Goal: Find contact information: Find contact information

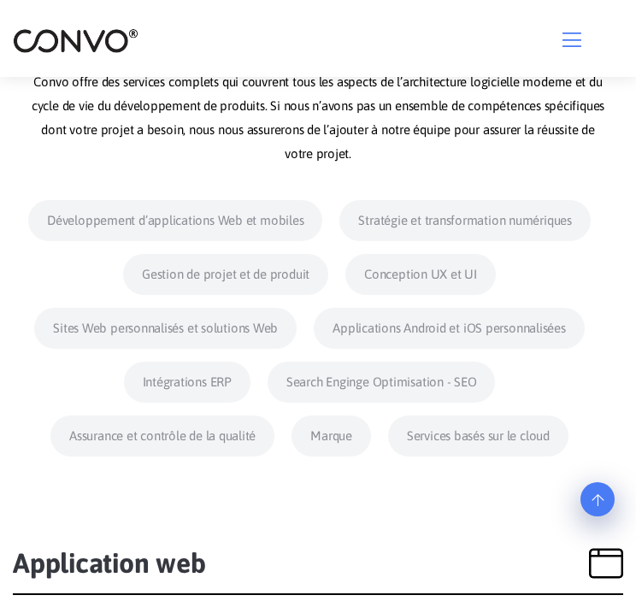
scroll to position [693, 0]
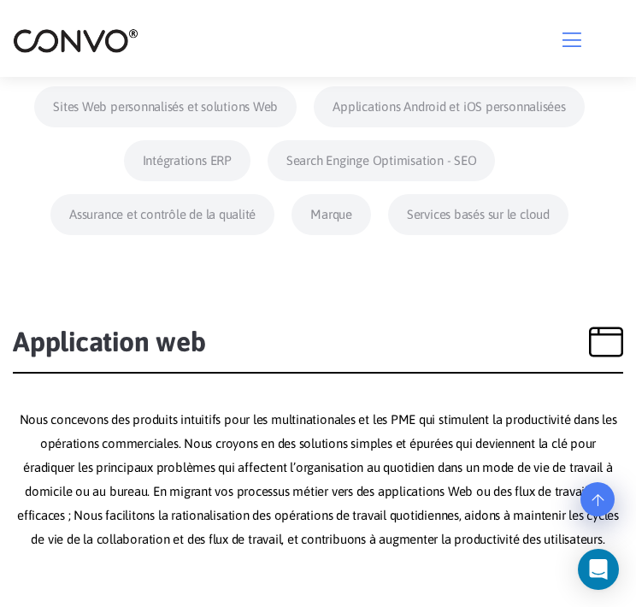
click at [573, 26] on div at bounding box center [318, 38] width 610 height 31
click at [574, 30] on icon "button" at bounding box center [571, 39] width 19 height 21
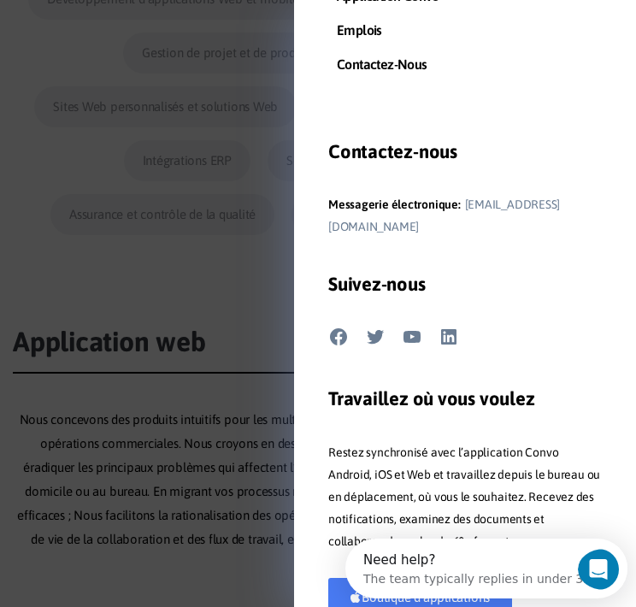
scroll to position [0, 0]
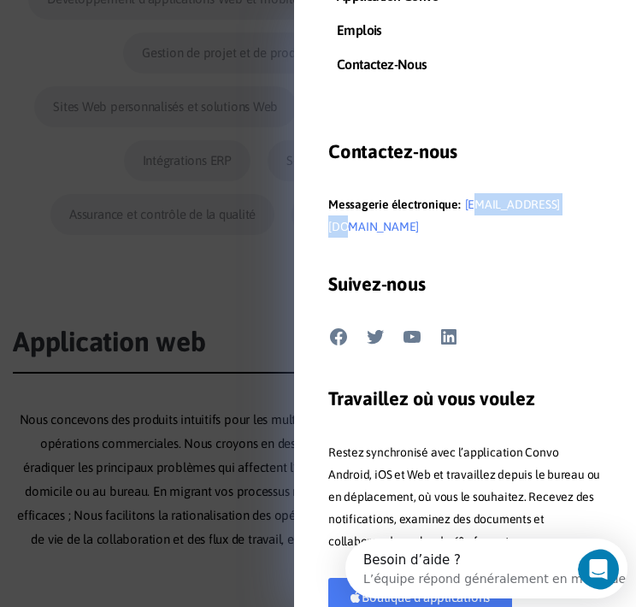
drag, startPoint x: 569, startPoint y: 204, endPoint x: 465, endPoint y: 206, distance: 104.3
click at [465, 206] on li "Messagerie électronique: [EMAIL_ADDRESS][DOMAIN_NAME]" at bounding box center [465, 215] width 274 height 44
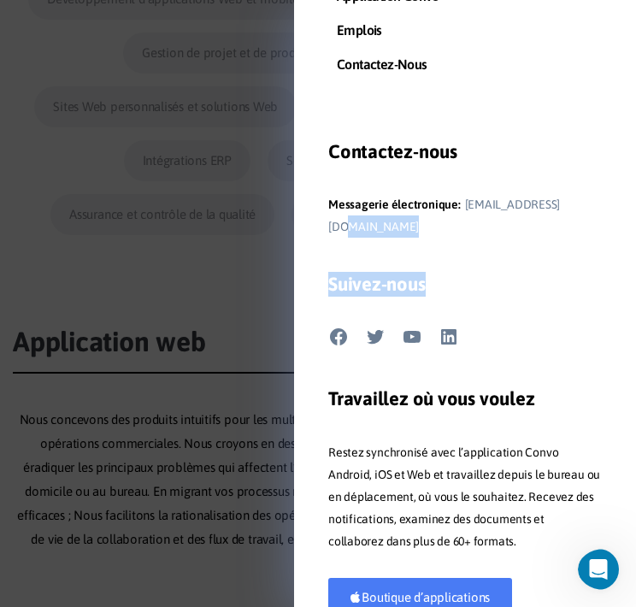
drag, startPoint x: 465, startPoint y: 206, endPoint x: 575, endPoint y: 207, distance: 110.3
click at [575, 207] on div "Services de conseil en logiciels alimentés par l’IA Utilisez l’IA pour travaill…" at bounding box center [465, 303] width 342 height 607
click at [575, 207] on li "Messagerie électronique: [EMAIL_ADDRESS][DOMAIN_NAME]" at bounding box center [465, 215] width 274 height 44
drag, startPoint x: 575, startPoint y: 207, endPoint x: 509, endPoint y: 273, distance: 93.7
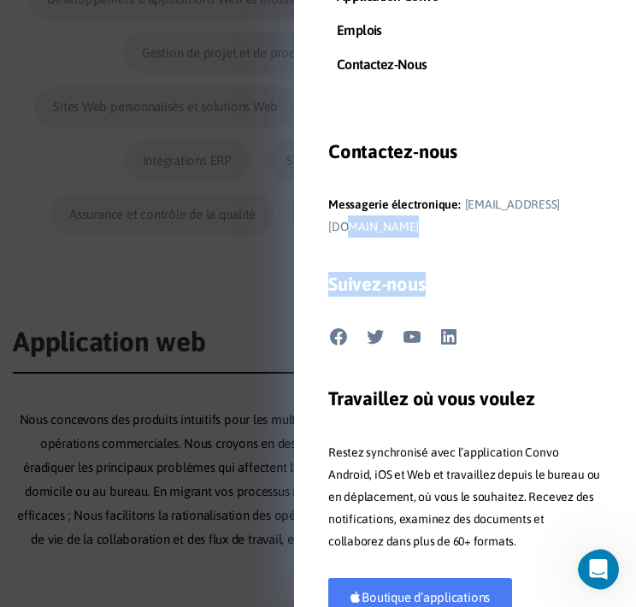
click at [509, 273] on h3 "Suivez-nous" at bounding box center [465, 291] width 274 height 38
click at [489, 185] on div "Contactez-nous Messagerie électronique: support@convo.com" at bounding box center [465, 188] width 274 height 99
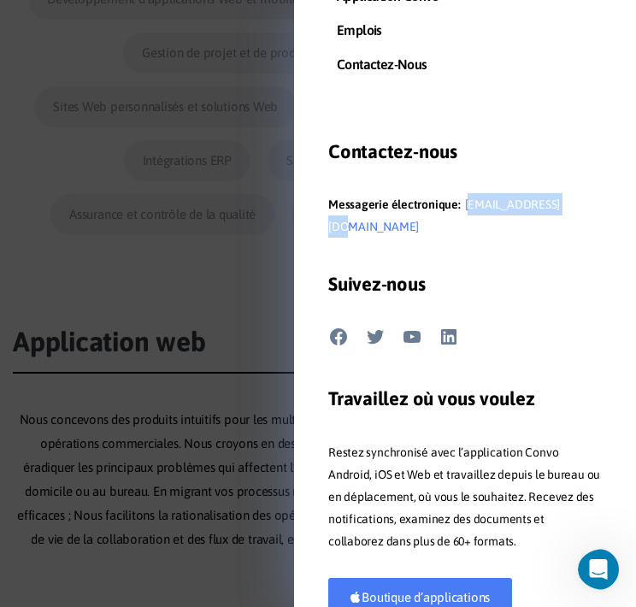
drag, startPoint x: 575, startPoint y: 201, endPoint x: 462, endPoint y: 201, distance: 113.7
click at [462, 201] on li "Messagerie électronique: [EMAIL_ADDRESS][DOMAIN_NAME]" at bounding box center [465, 215] width 274 height 44
click at [178, 307] on div at bounding box center [318, 303] width 636 height 607
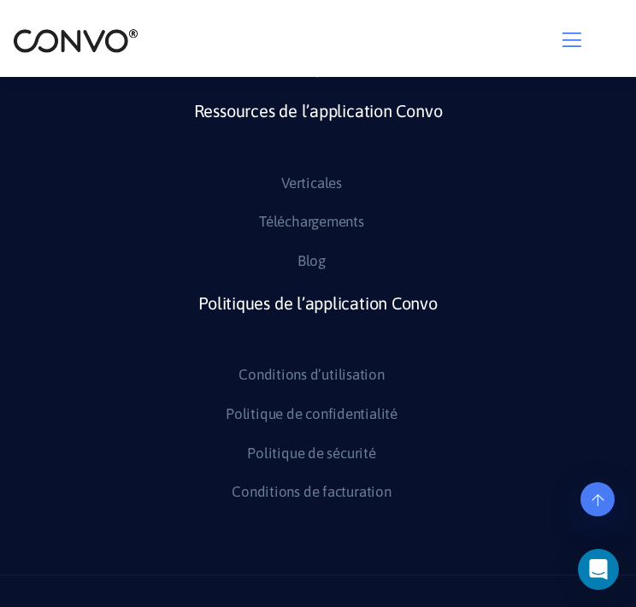
scroll to position [7002, 0]
click at [571, 44] on icon "button" at bounding box center [571, 39] width 19 height 21
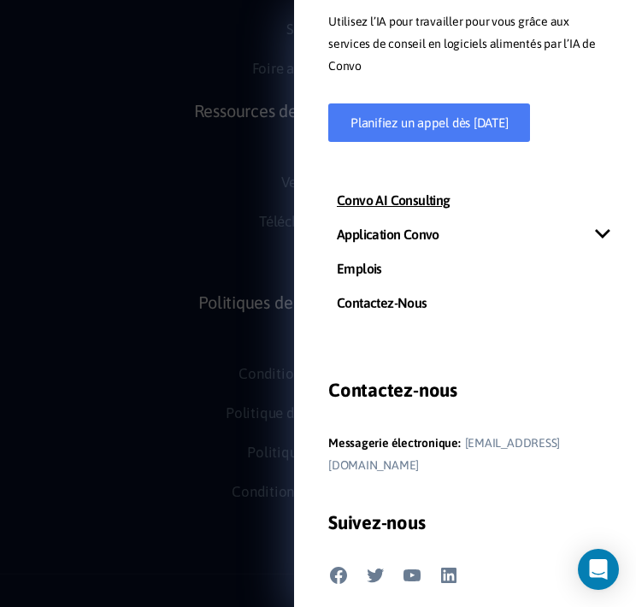
scroll to position [181, 0]
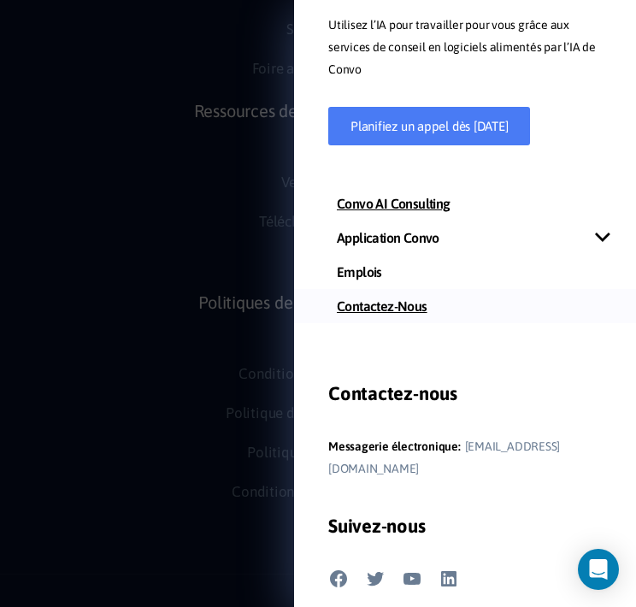
click at [396, 312] on link "Contactez-nous" at bounding box center [465, 306] width 342 height 34
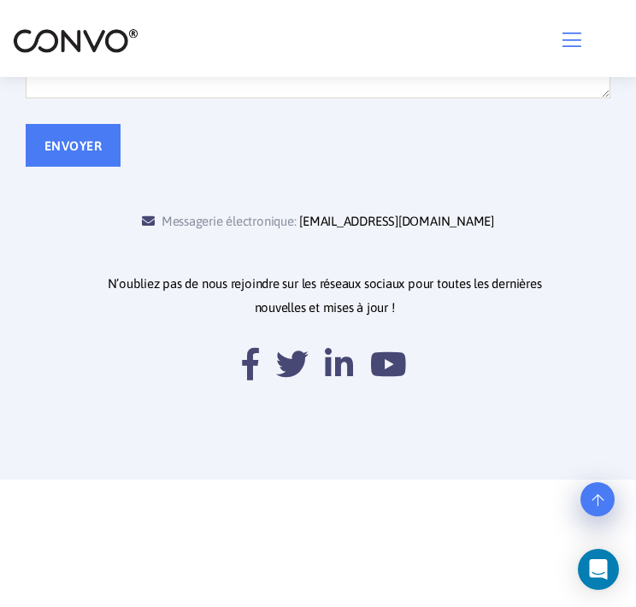
scroll to position [885, 0]
